Goal: Task Accomplishment & Management: Manage account settings

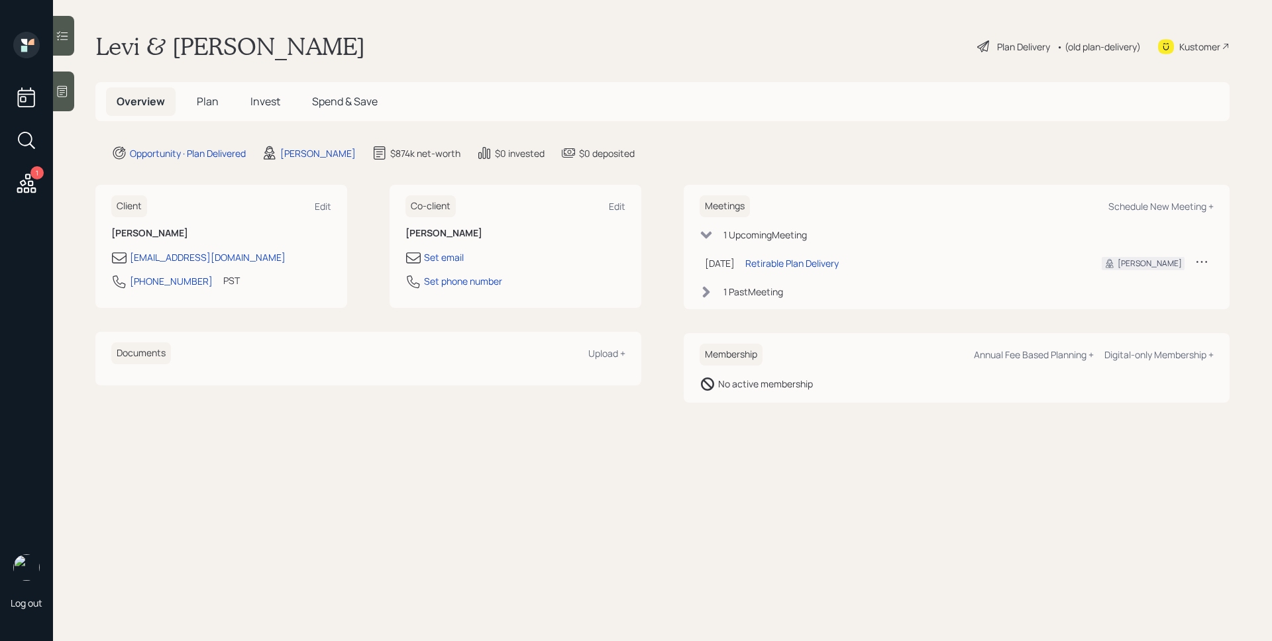
click at [210, 96] on span "Plan" at bounding box center [208, 101] width 22 height 15
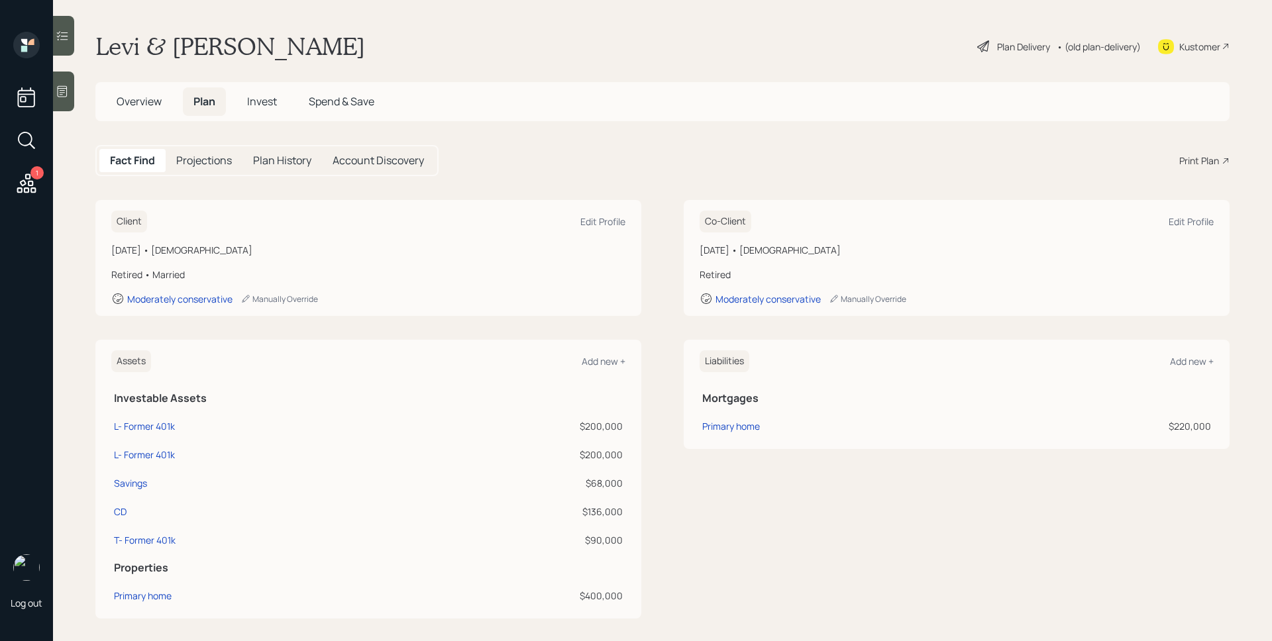
click at [997, 46] on div "Plan Delivery" at bounding box center [1023, 47] width 53 height 14
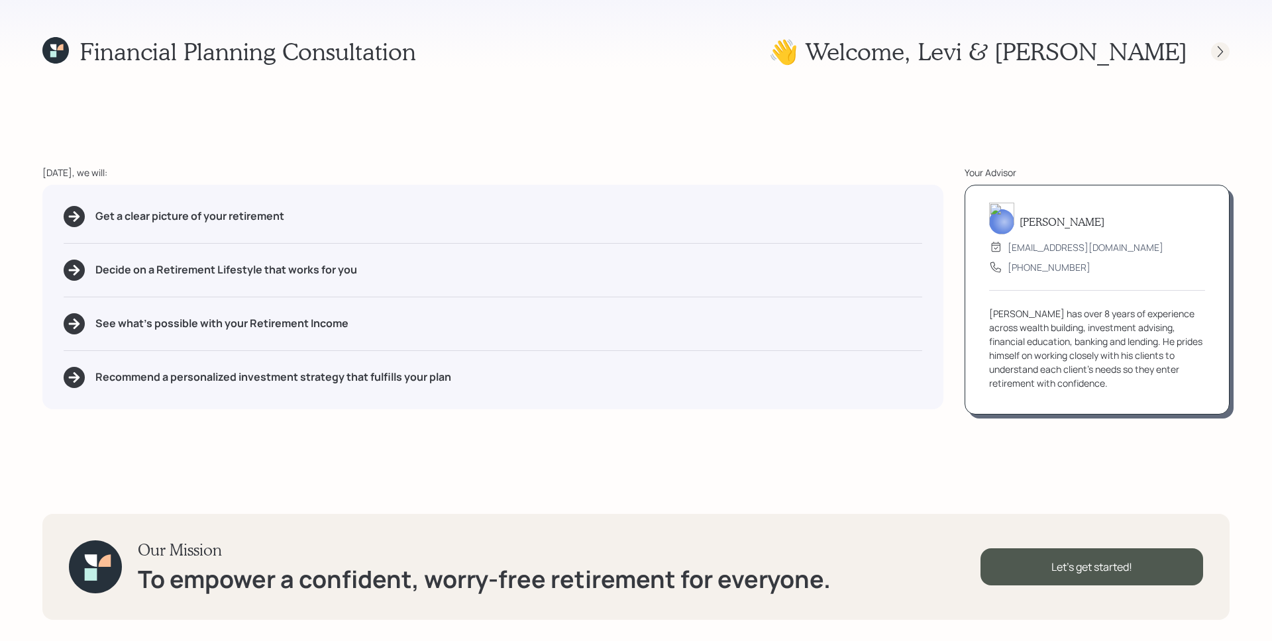
click at [1225, 56] on icon at bounding box center [1219, 51] width 13 height 13
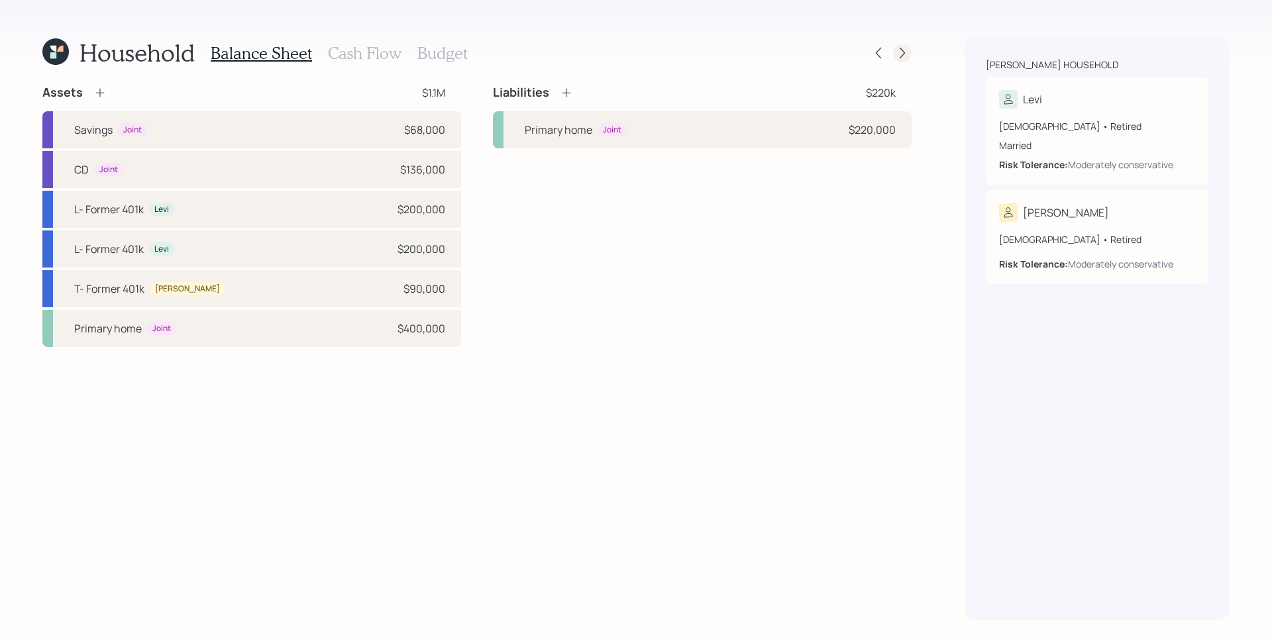
click at [902, 50] on icon at bounding box center [901, 53] width 5 height 11
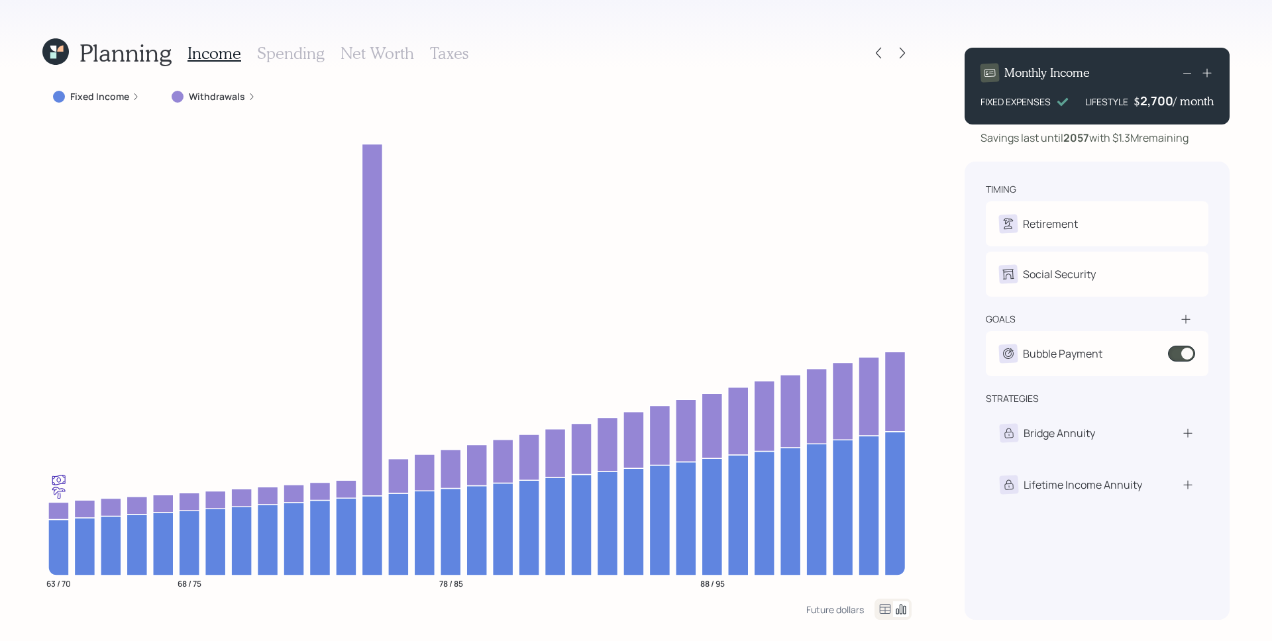
click at [902, 50] on icon at bounding box center [901, 53] width 5 height 11
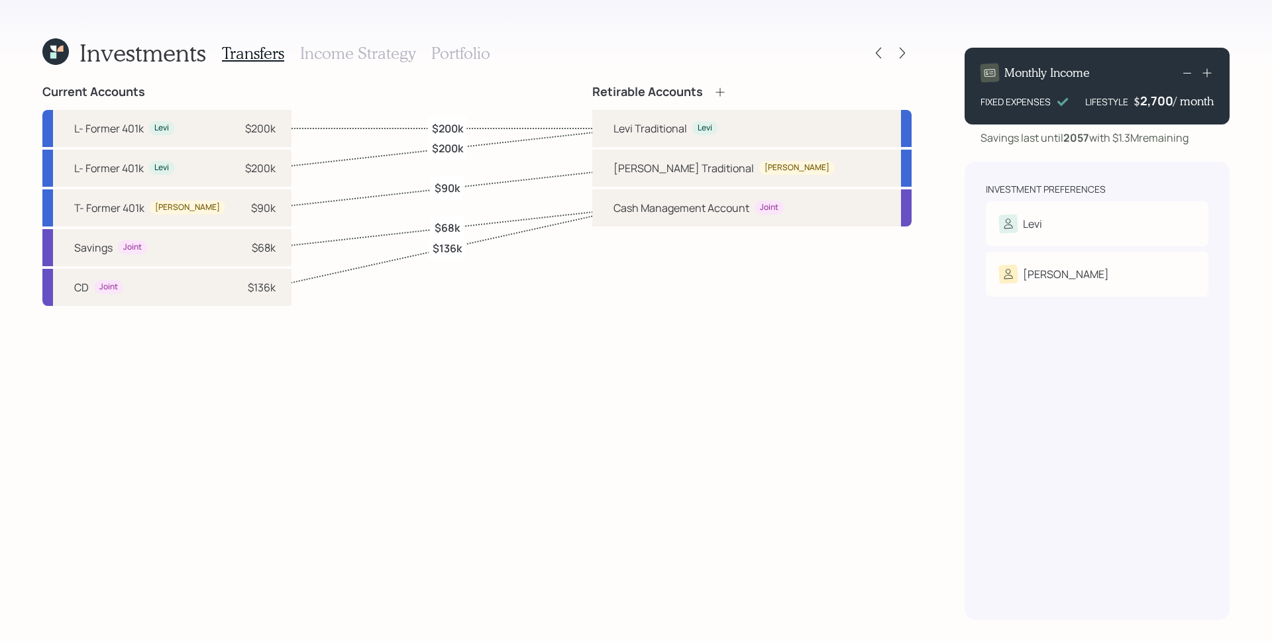
click at [902, 50] on icon at bounding box center [901, 53] width 5 height 11
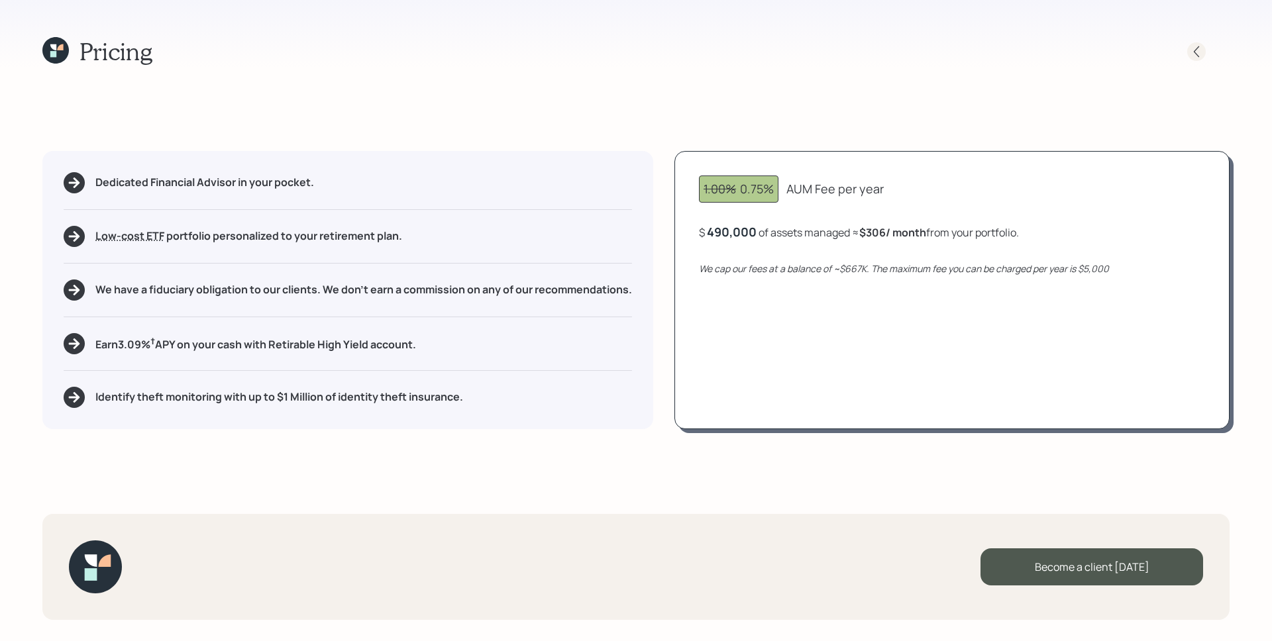
click at [1187, 50] on div at bounding box center [1196, 51] width 19 height 19
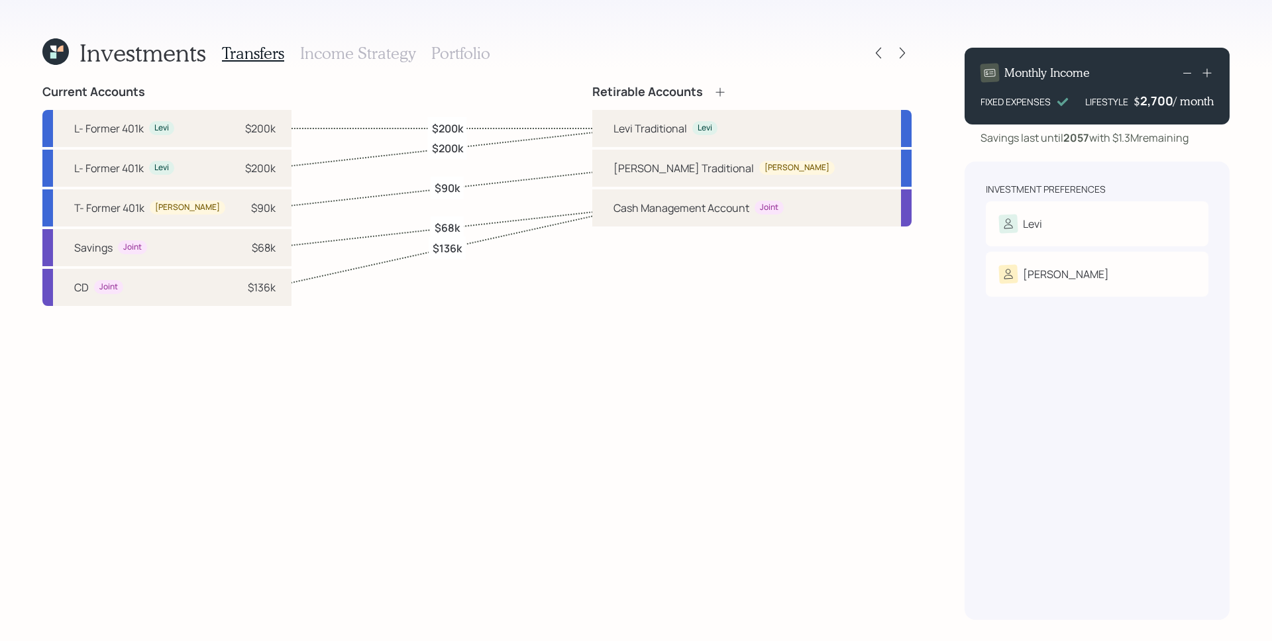
click at [465, 53] on h3 "Portfolio" at bounding box center [460, 53] width 59 height 19
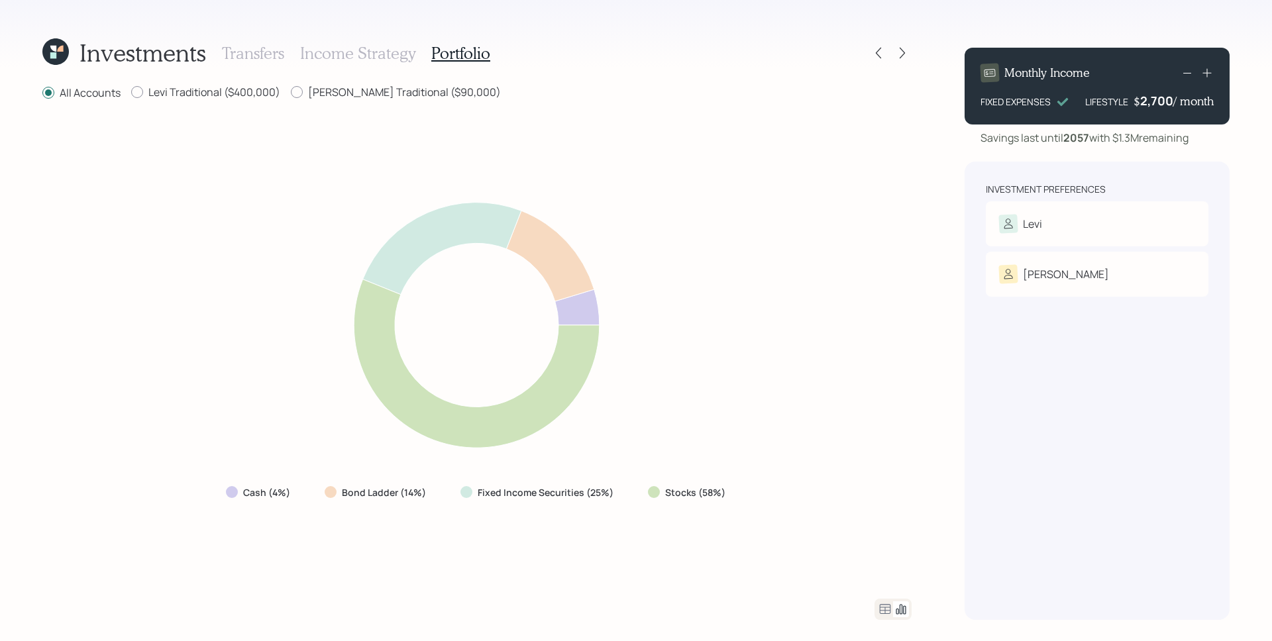
click at [55, 50] on icon at bounding box center [53, 49] width 6 height 6
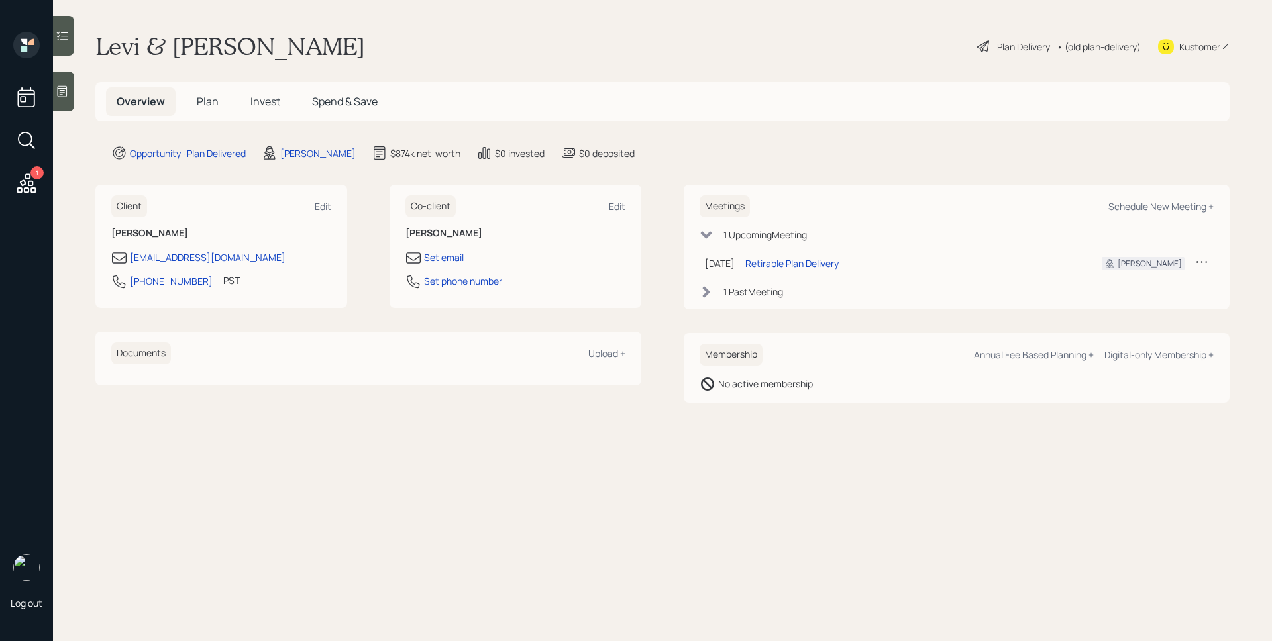
click at [212, 95] on span "Plan" at bounding box center [208, 101] width 22 height 15
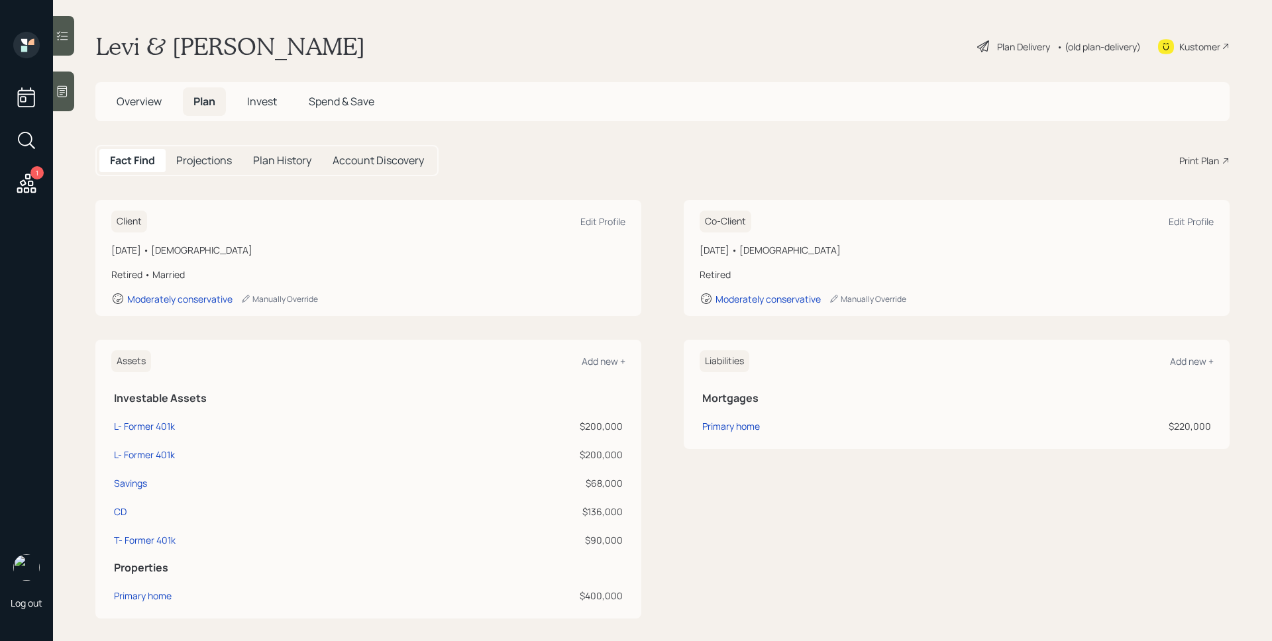
click at [1223, 158] on icon at bounding box center [1225, 160] width 5 height 5
